Goal: Task Accomplishment & Management: Use online tool/utility

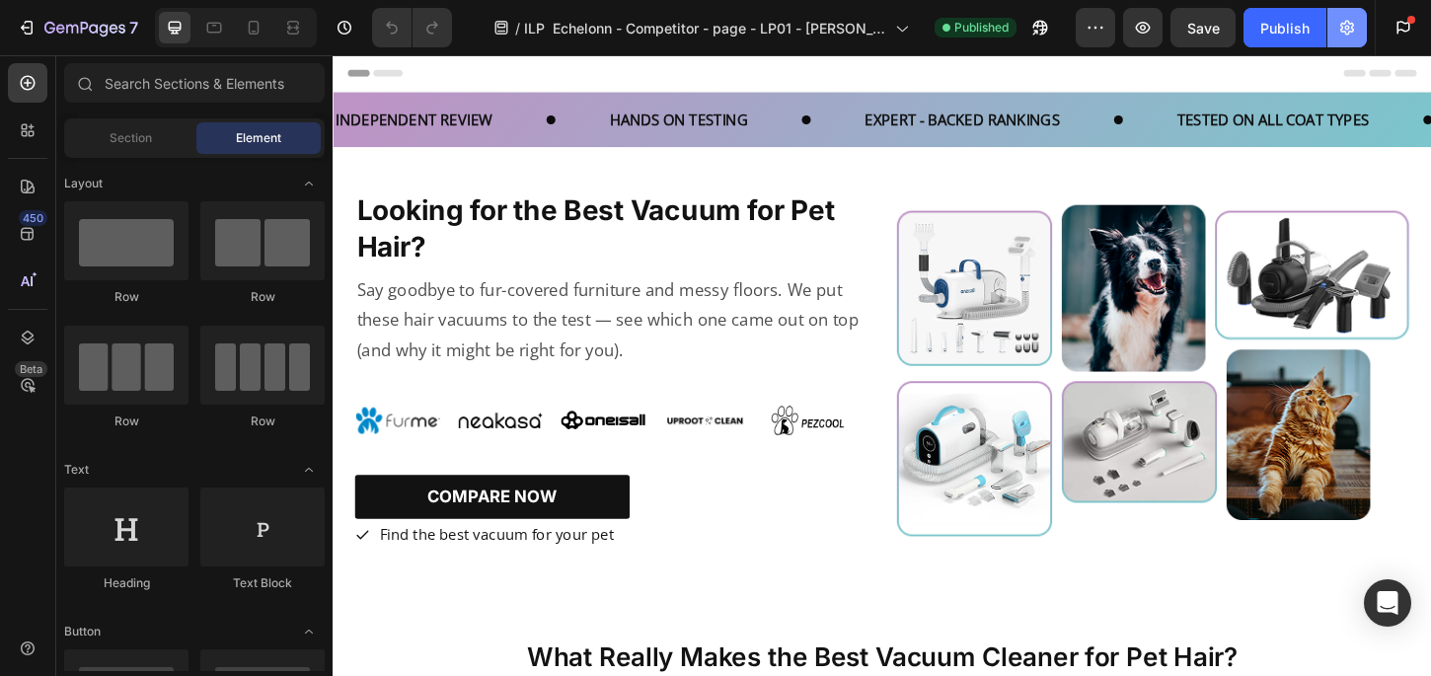
click at [1350, 36] on icon "button" at bounding box center [1347, 28] width 20 height 20
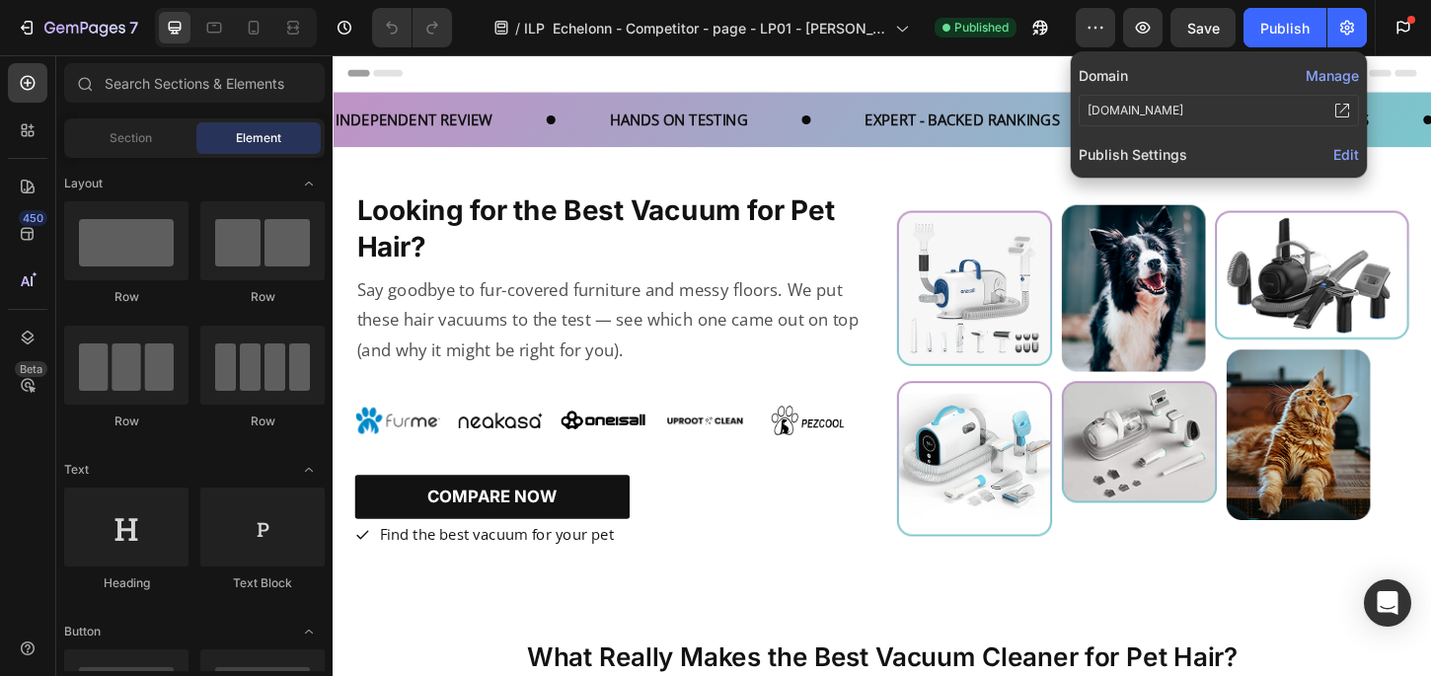
click at [1344, 148] on span "Edit" at bounding box center [1346, 154] width 26 height 17
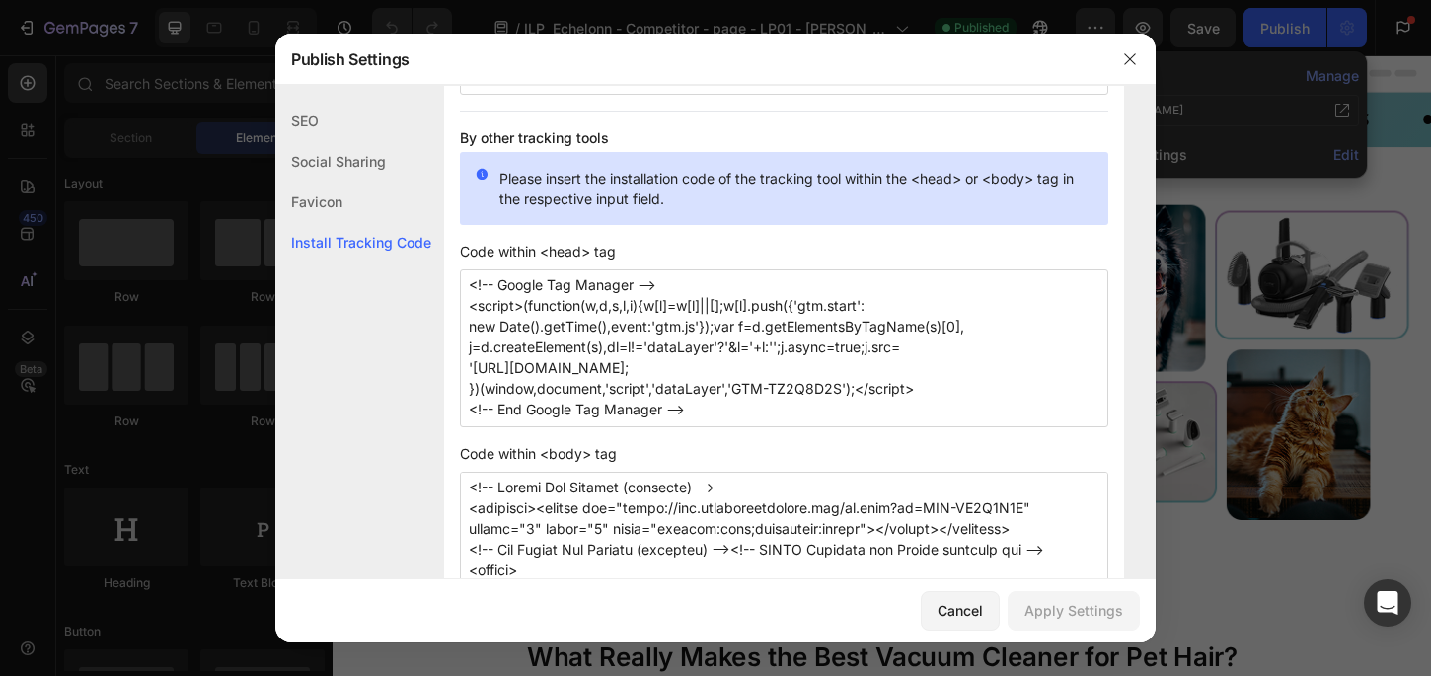
scroll to position [1797, 0]
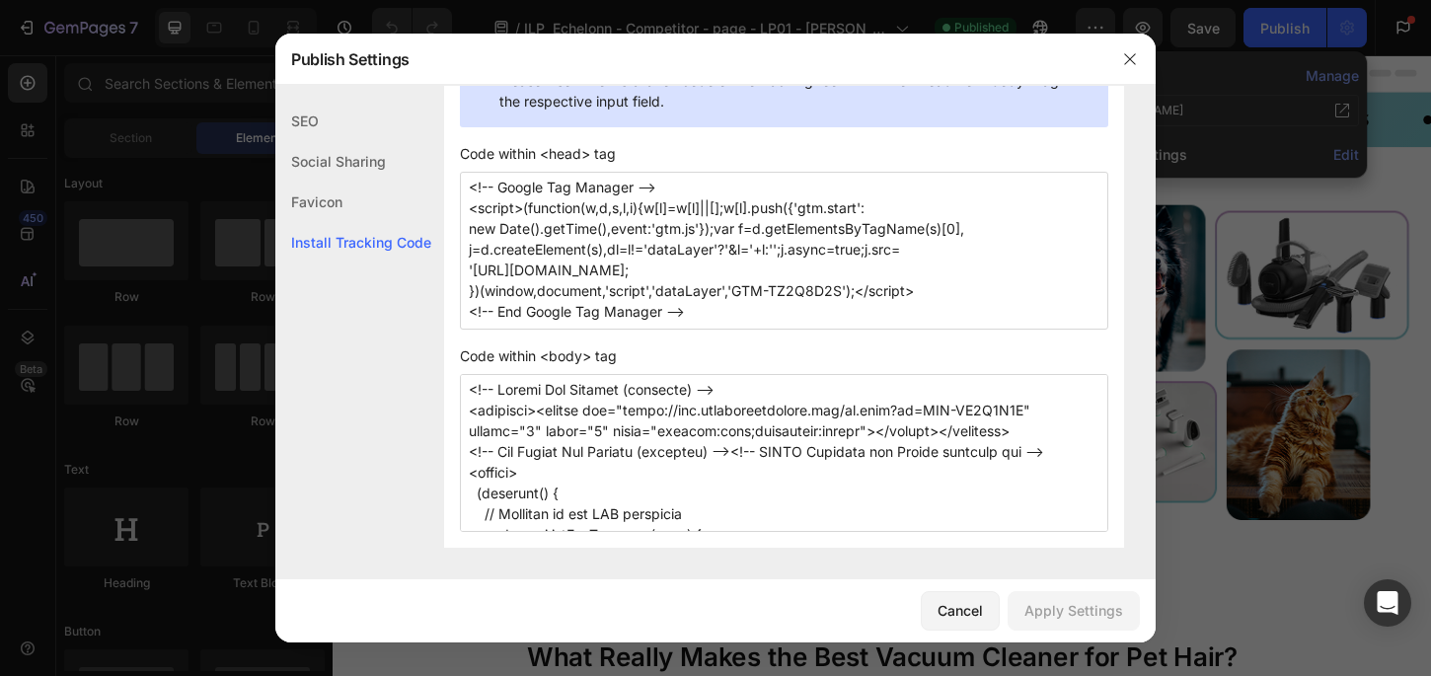
click at [752, 320] on textarea "<!-- Google Tag Manager --> <script>(function(w,d,s,l,i){w[l]=w[l]||[];w[l].pus…" at bounding box center [784, 251] width 648 height 158
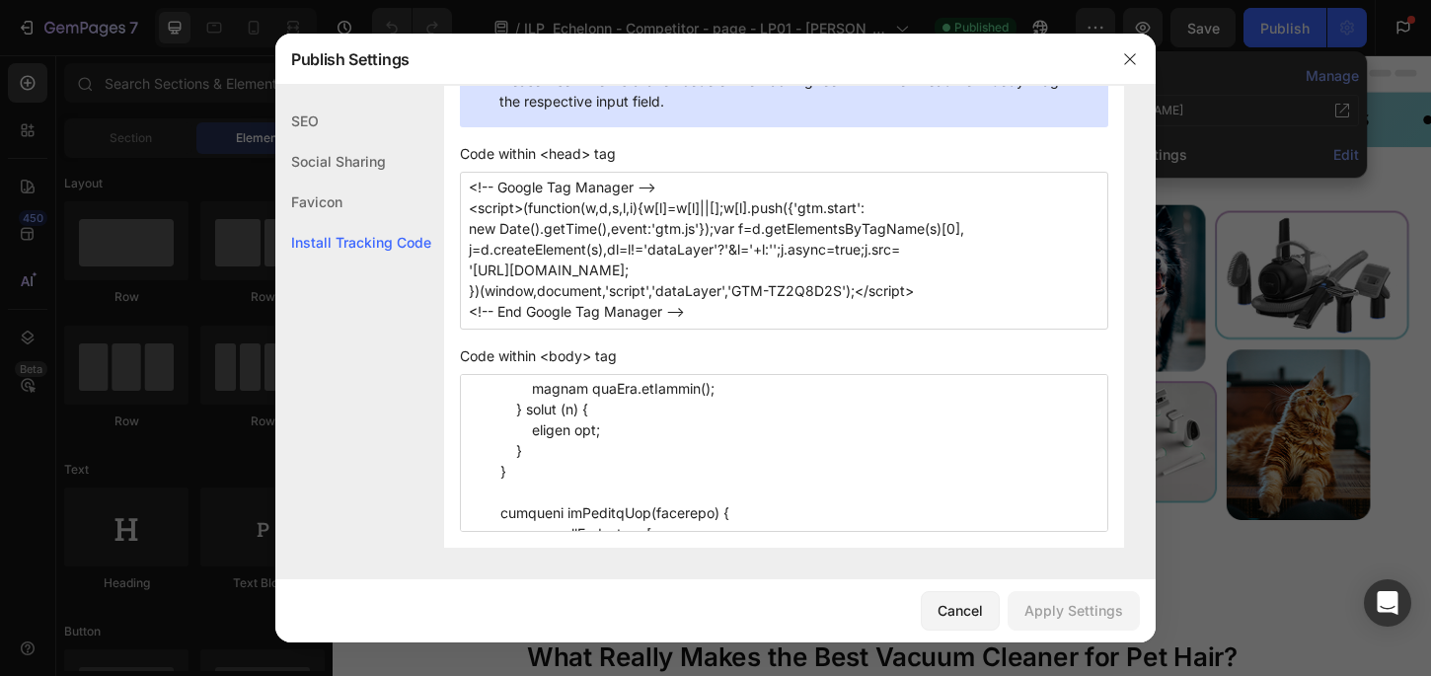
scroll to position [2318, 0]
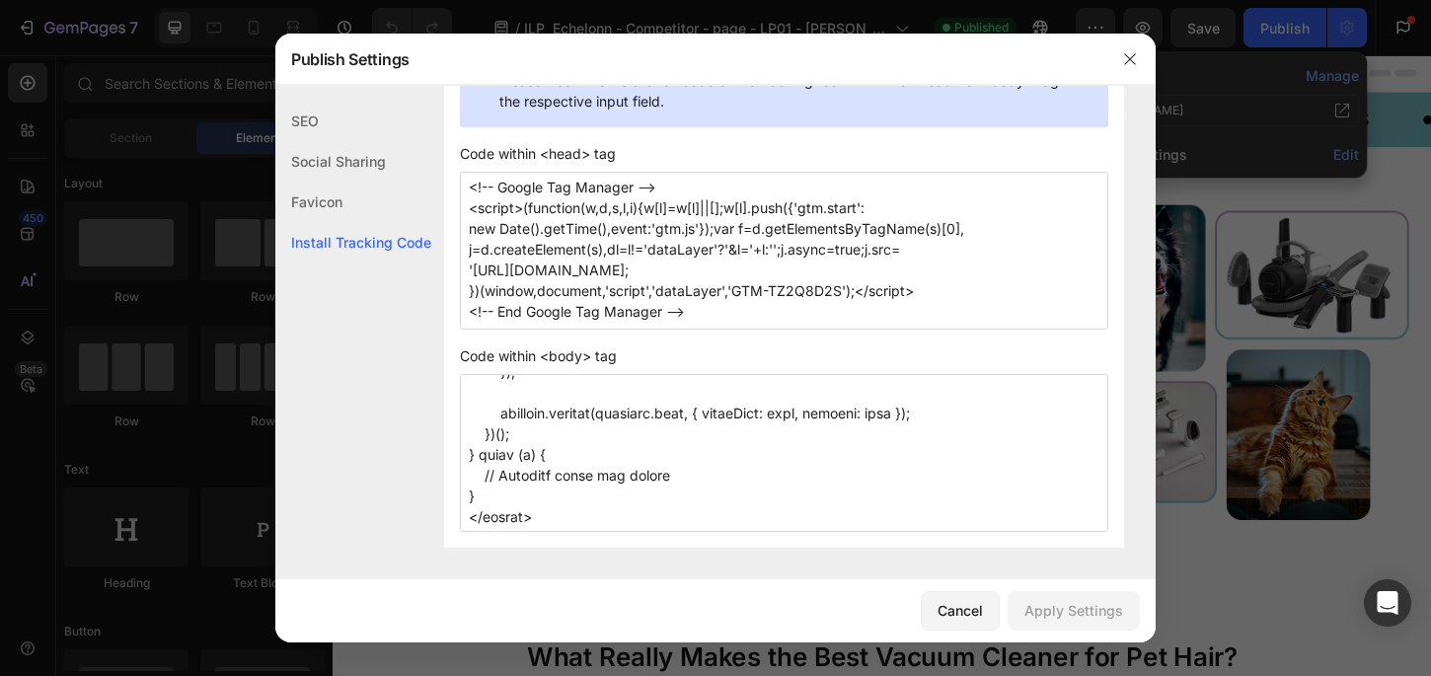
click at [629, 494] on textarea at bounding box center [784, 453] width 648 height 158
click at [562, 439] on textarea at bounding box center [784, 453] width 648 height 158
paste textarea "<!-- GCLID Listener and Cookie creation tag --> <script> (function() { // Funct…"
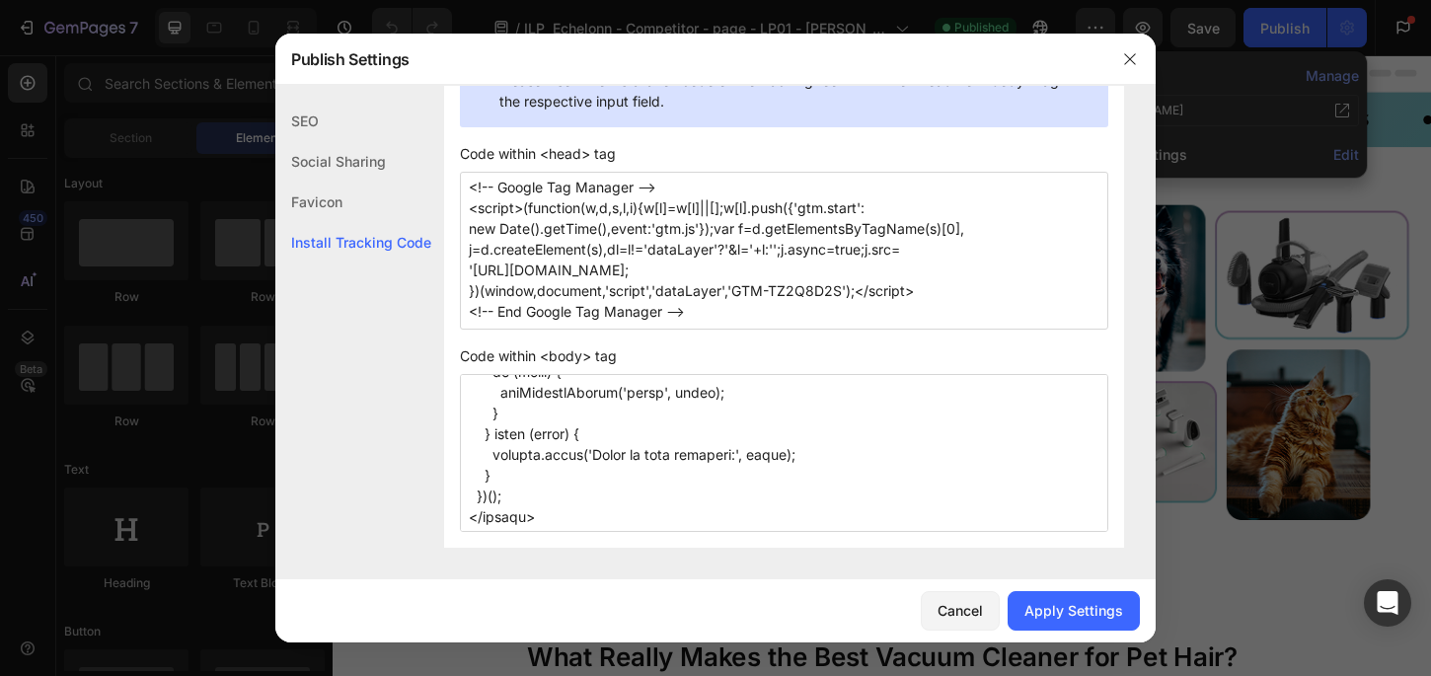
scroll to position [3156, 0]
paste textarea "<!-- GCLID URL decoration tag --> <script> try { (function() { var gclidCookieN…"
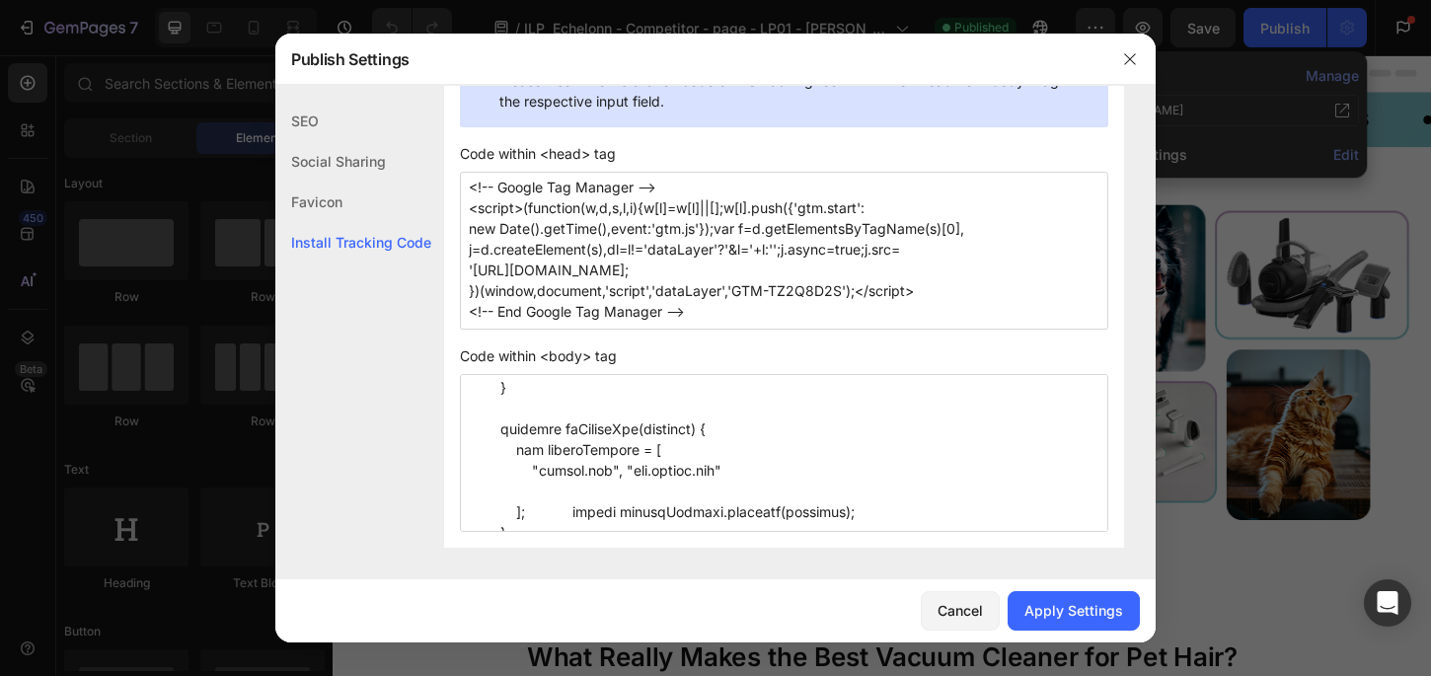
scroll to position [3888, 0]
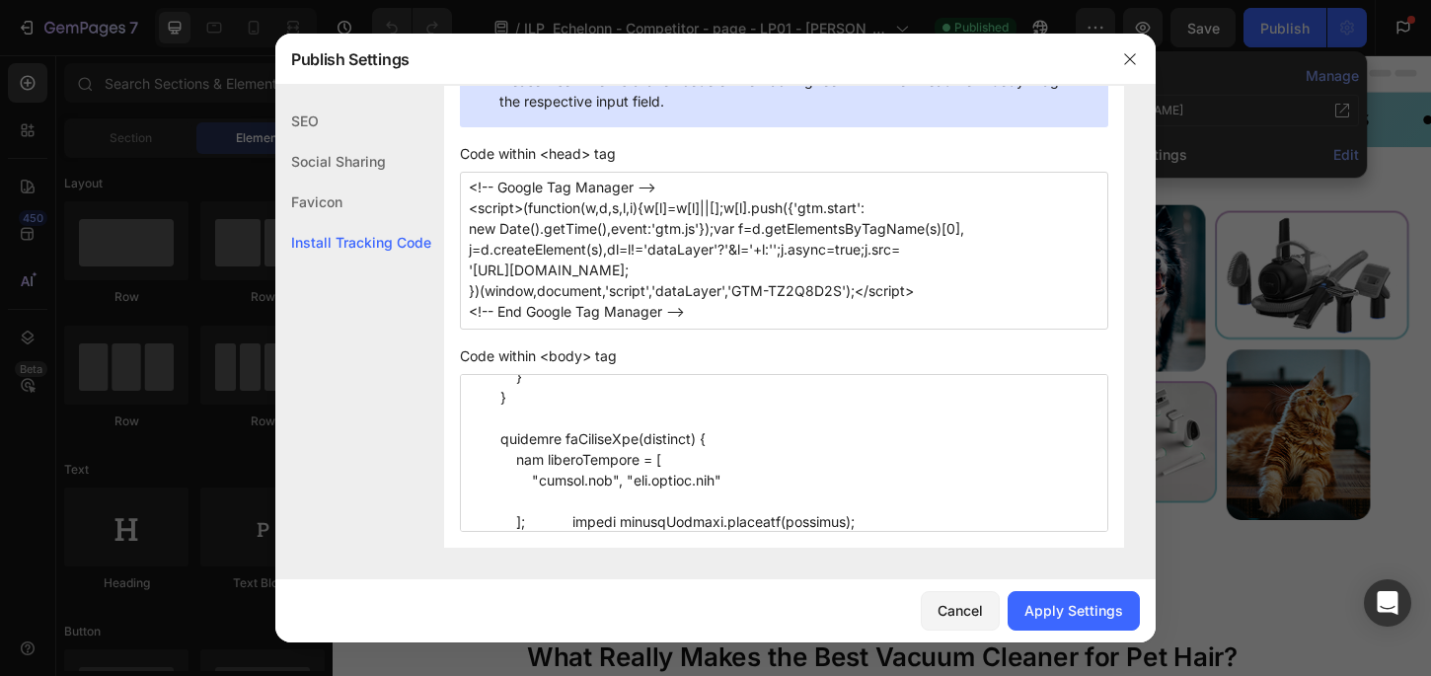
click at [556, 476] on textarea at bounding box center [784, 453] width 648 height 158
drag, startPoint x: 556, startPoint y: 476, endPoint x: 588, endPoint y: 476, distance: 32.6
click at [588, 476] on textarea at bounding box center [784, 453] width 648 height 158
paste textarea "shopfurme"
click at [686, 480] on textarea at bounding box center [784, 453] width 648 height 158
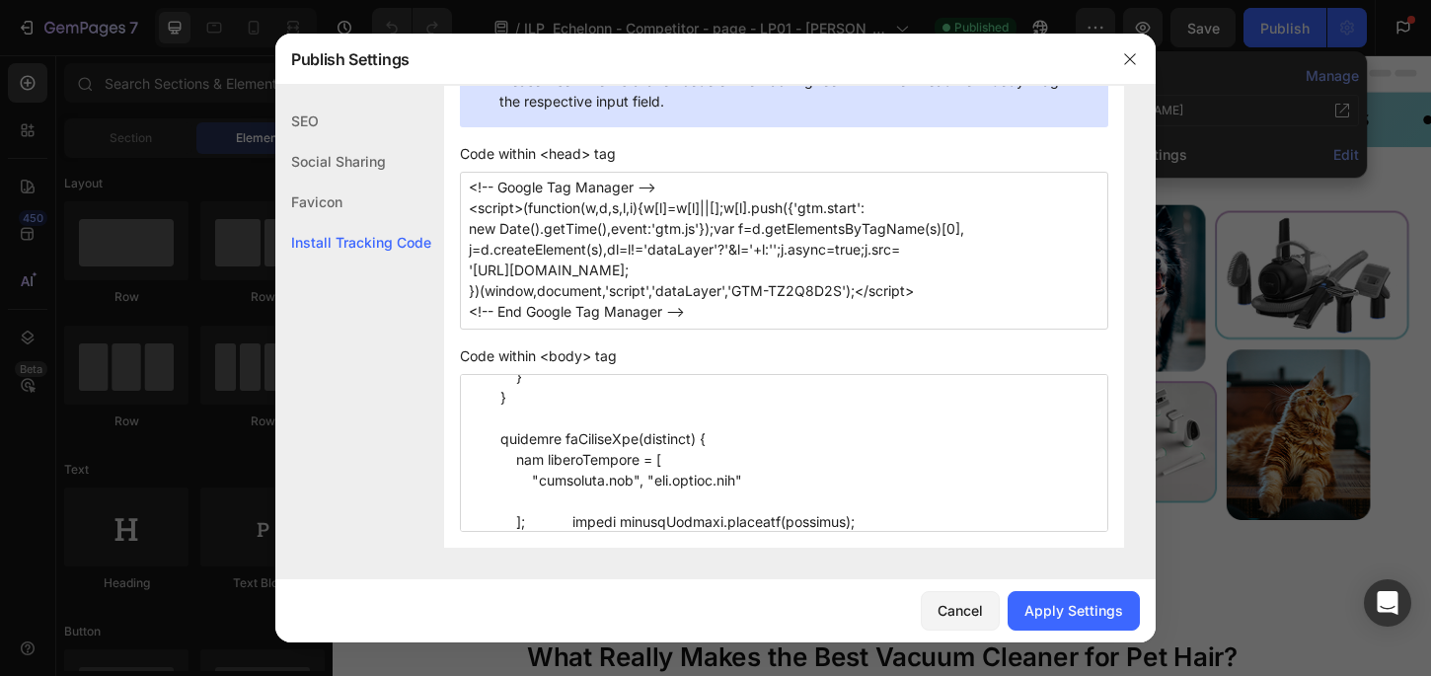
drag, startPoint x: 686, startPoint y: 480, endPoint x: 740, endPoint y: 479, distance: 54.3
click at [740, 479] on textarea at bounding box center [784, 453] width 648 height 158
paste textarea "shopfurme"
click at [1054, 612] on div "Apply Settings" at bounding box center [1073, 610] width 99 height 21
type textarea "<!-- Google Tag Manager (noscript) --> <noscript><iframe src="[URL][DOMAIN_NAME…"
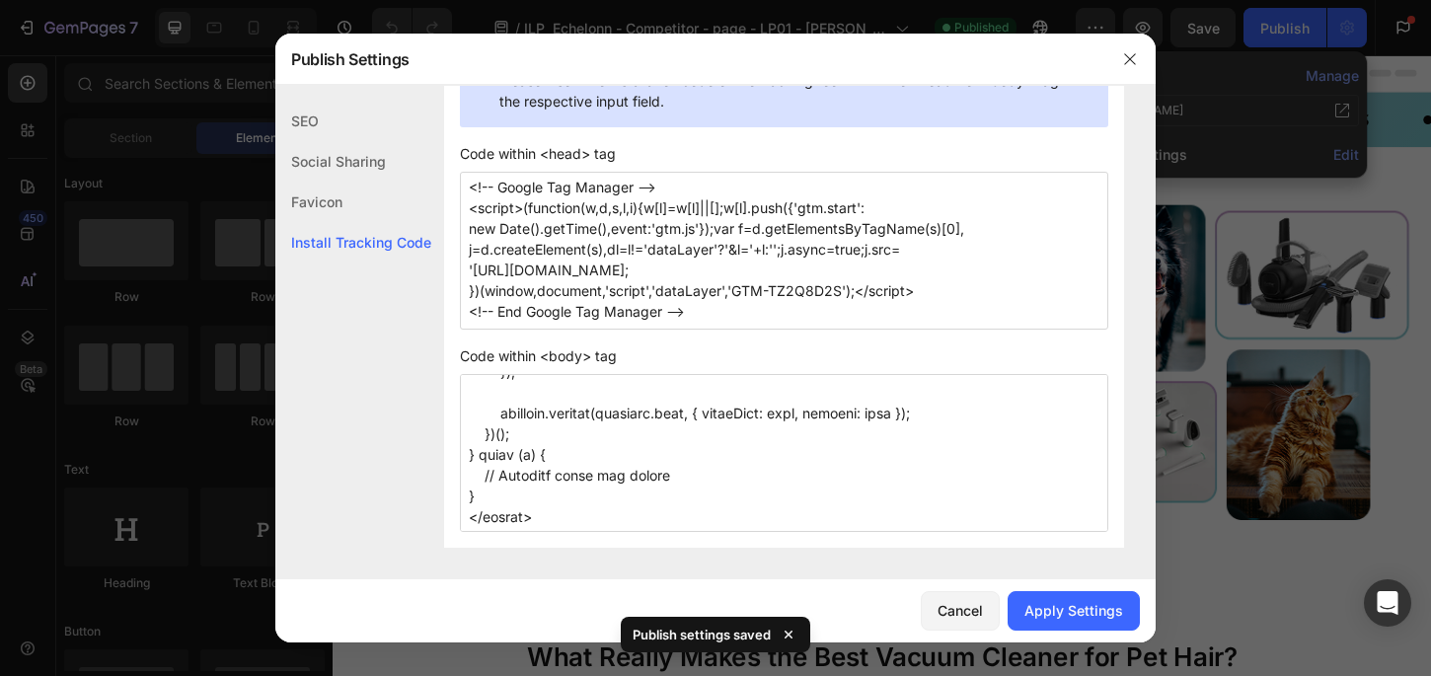
scroll to position [2318, 0]
click at [1137, 48] on button "button" at bounding box center [1130, 59] width 32 height 32
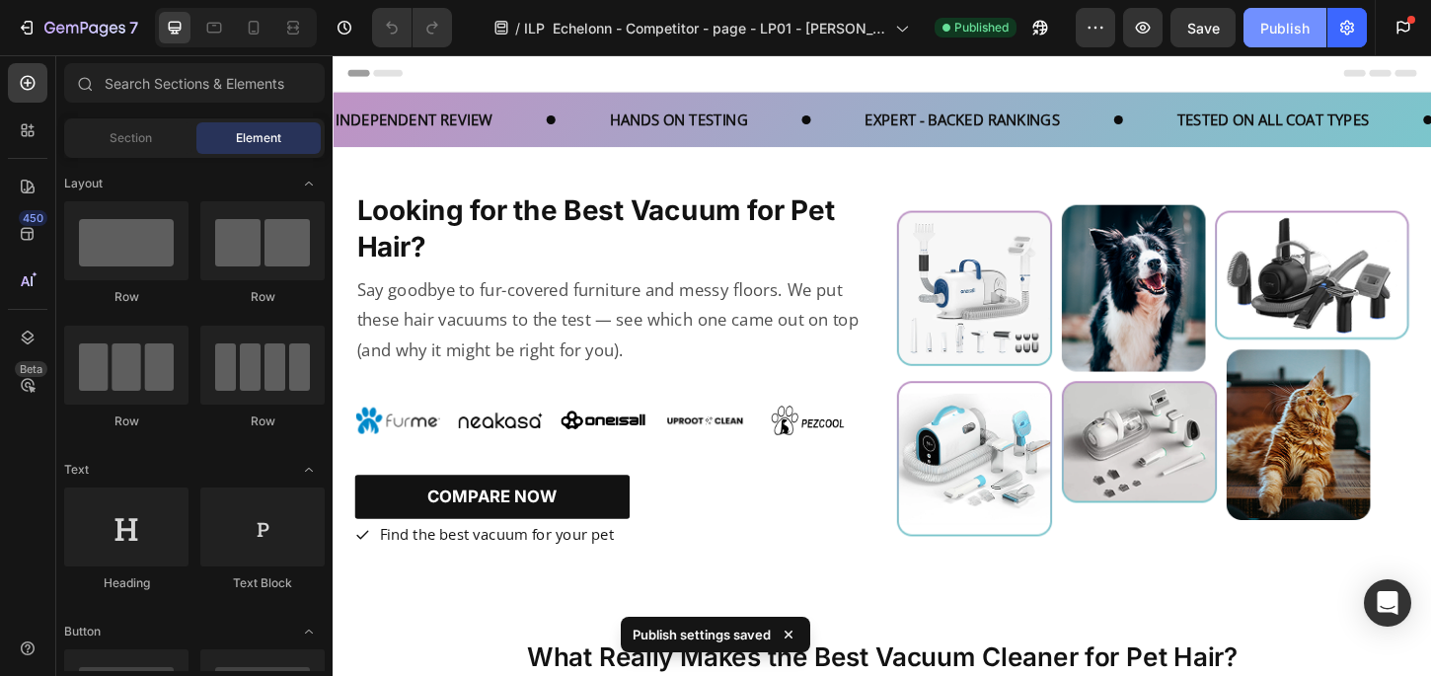
click at [1305, 28] on div "Publish" at bounding box center [1284, 28] width 49 height 21
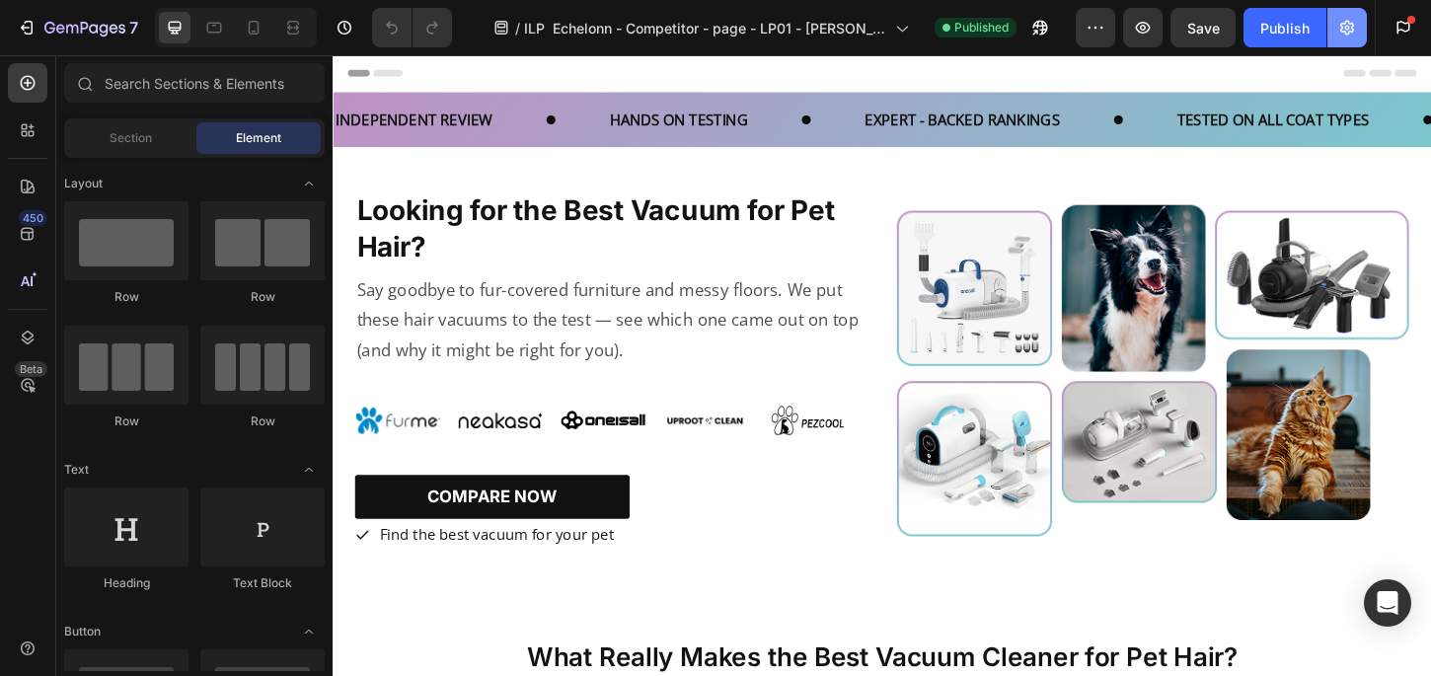
click at [1338, 21] on icon "button" at bounding box center [1347, 28] width 20 height 20
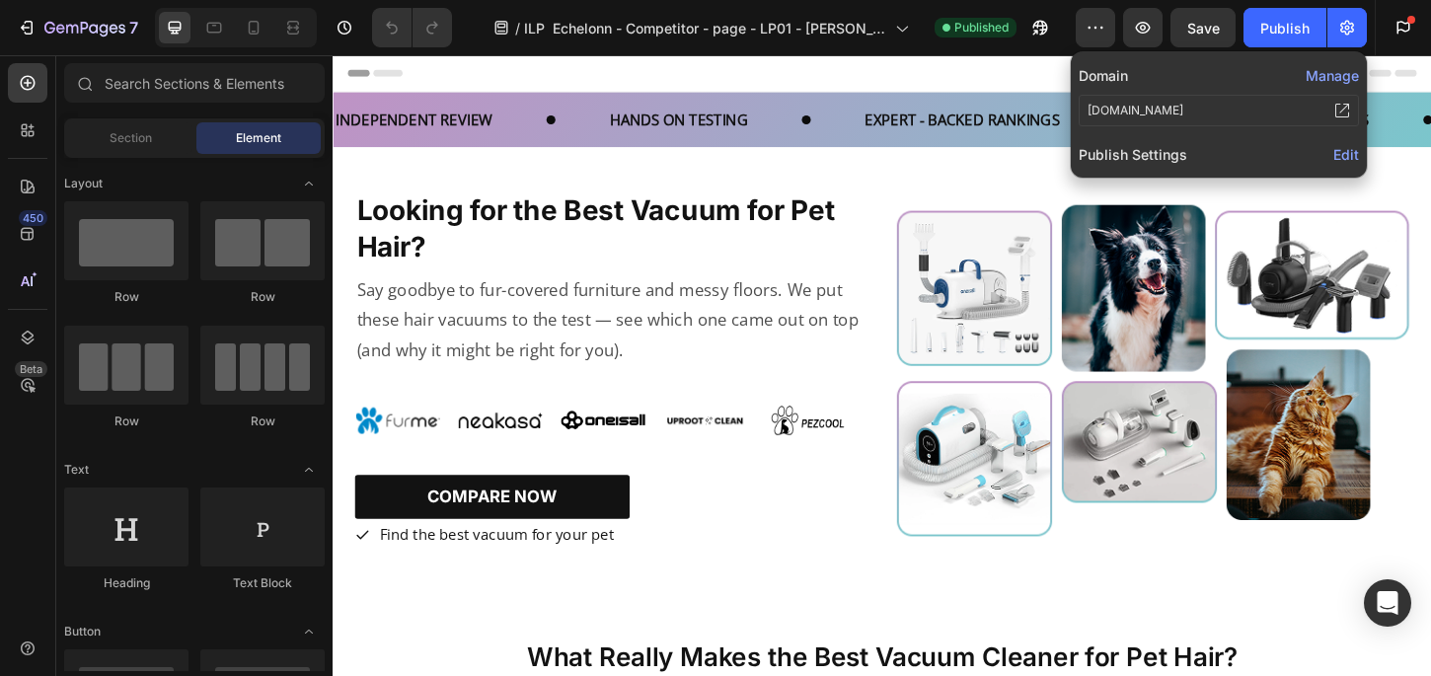
click at [1355, 154] on span "Edit" at bounding box center [1346, 154] width 26 height 17
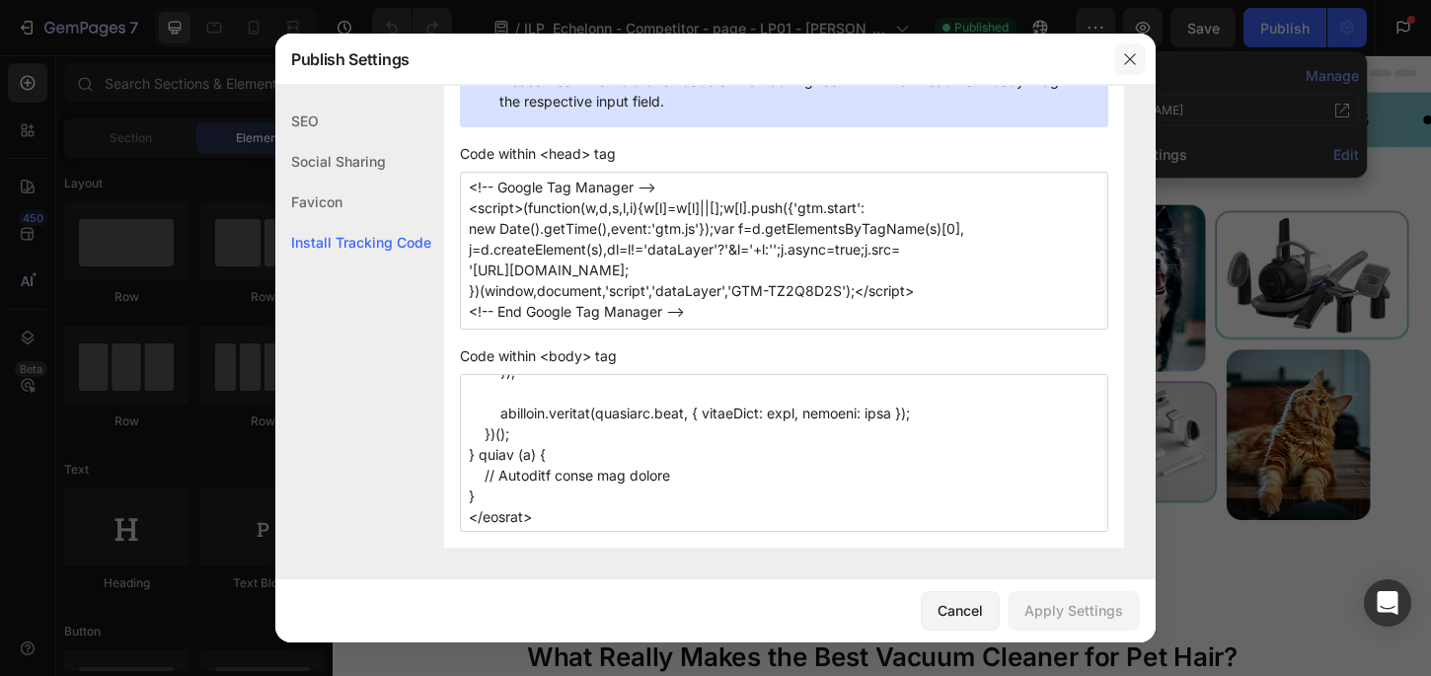
click at [1131, 59] on icon "button" at bounding box center [1130, 59] width 16 height 16
